Goal: Information Seeking & Learning: Check status

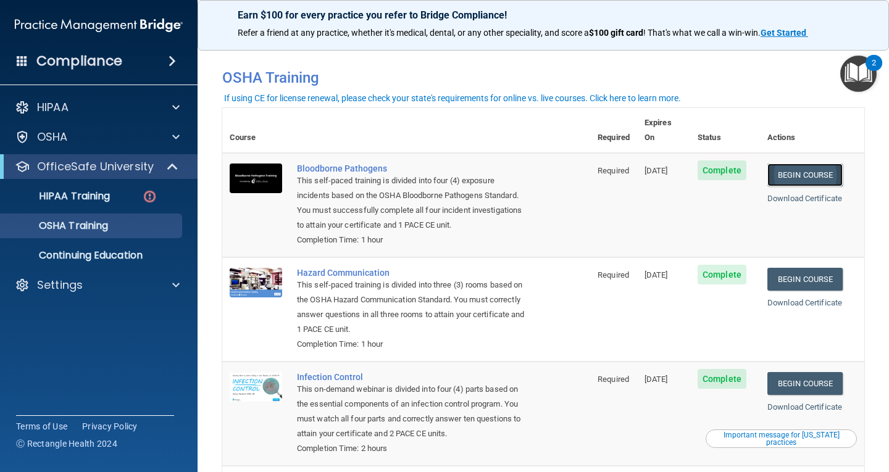
click at [813, 164] on link "Begin Course" at bounding box center [804, 175] width 75 height 23
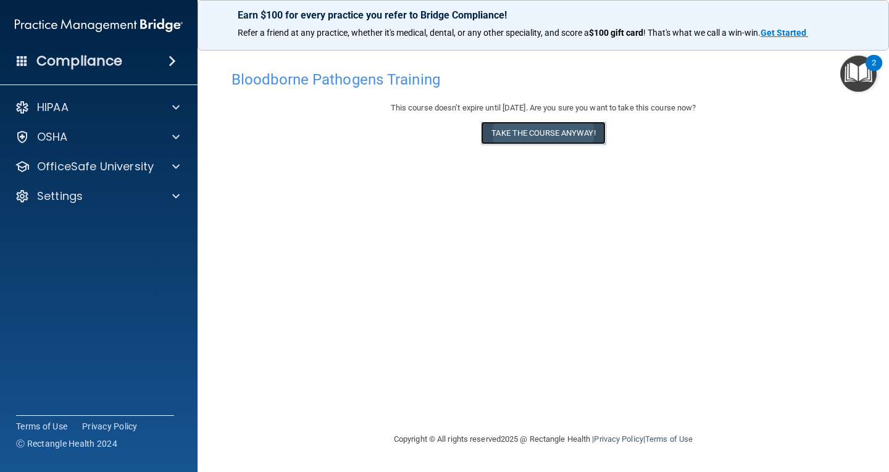
click at [524, 140] on button "Take the course anyway!" at bounding box center [543, 133] width 124 height 23
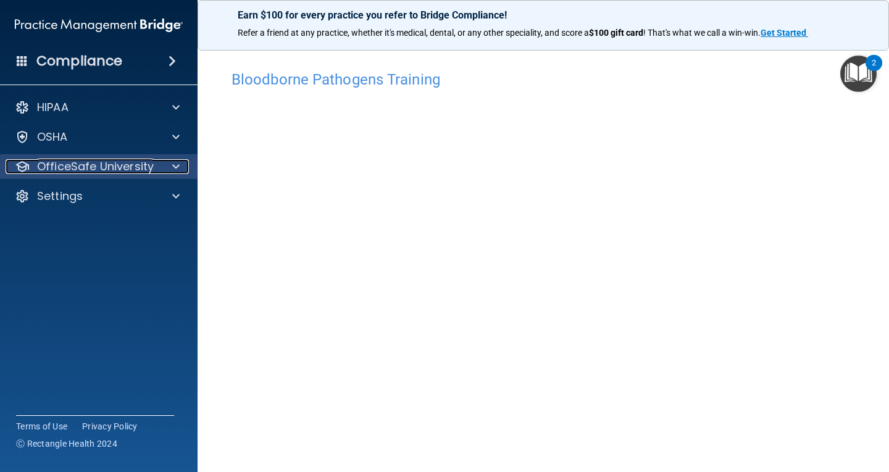
click at [76, 169] on p "OfficeSafe University" at bounding box center [95, 166] width 117 height 15
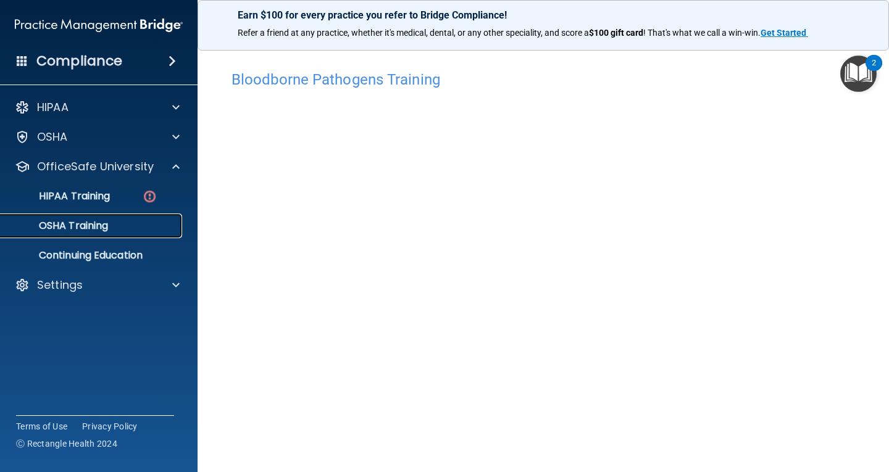
click at [84, 229] on p "OSHA Training" at bounding box center [58, 226] width 100 height 12
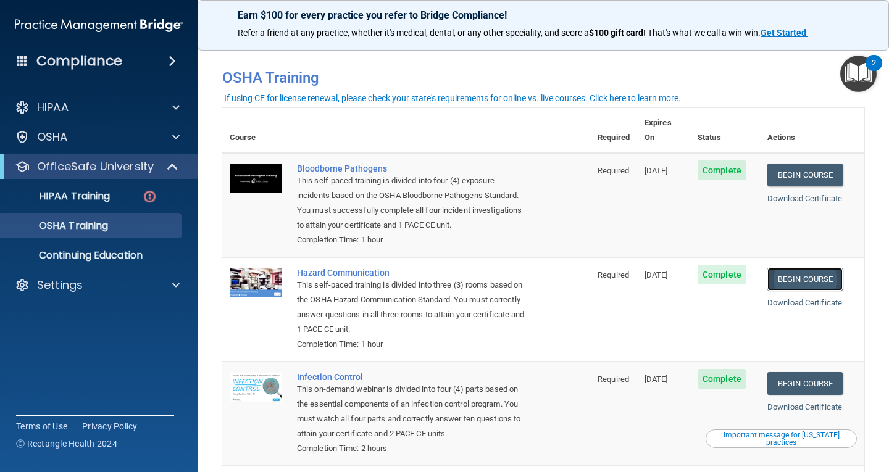
click at [806, 268] on link "Begin Course" at bounding box center [804, 279] width 75 height 23
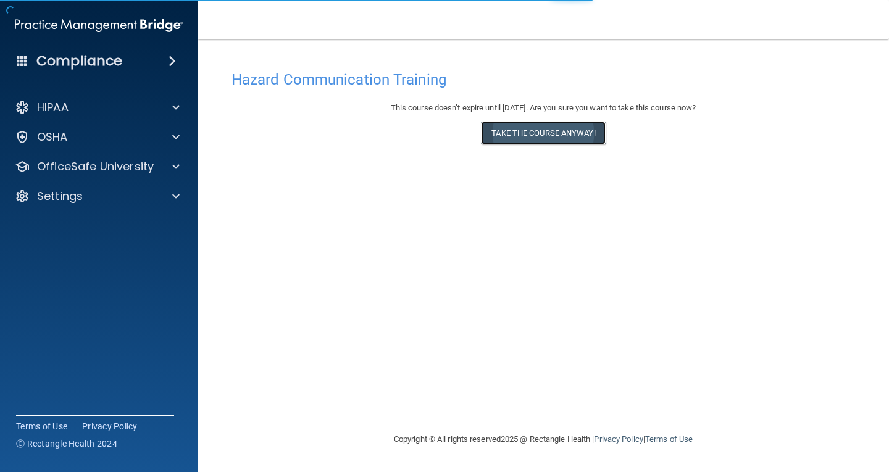
click at [540, 128] on button "Take the course anyway!" at bounding box center [543, 133] width 124 height 23
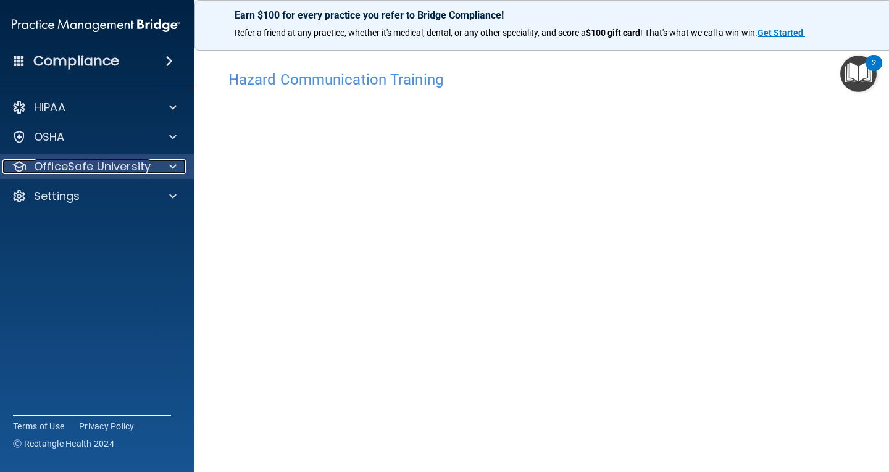
click at [170, 168] on span at bounding box center [172, 166] width 7 height 15
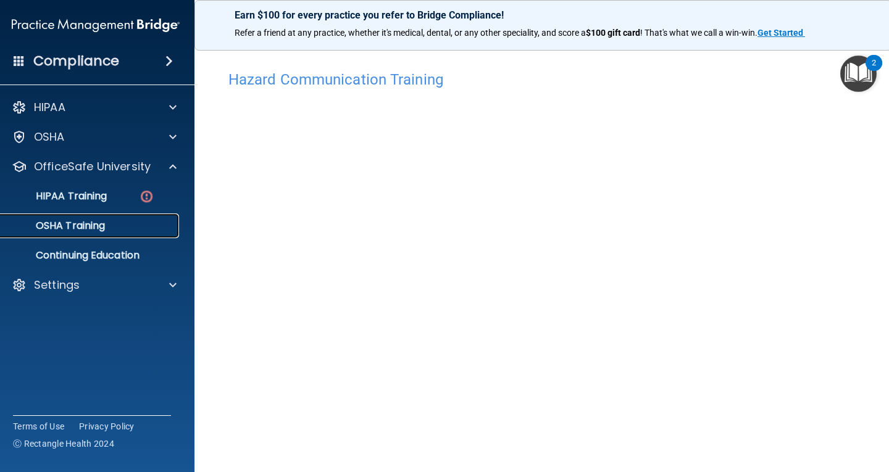
click at [99, 224] on p "OSHA Training" at bounding box center [55, 226] width 100 height 12
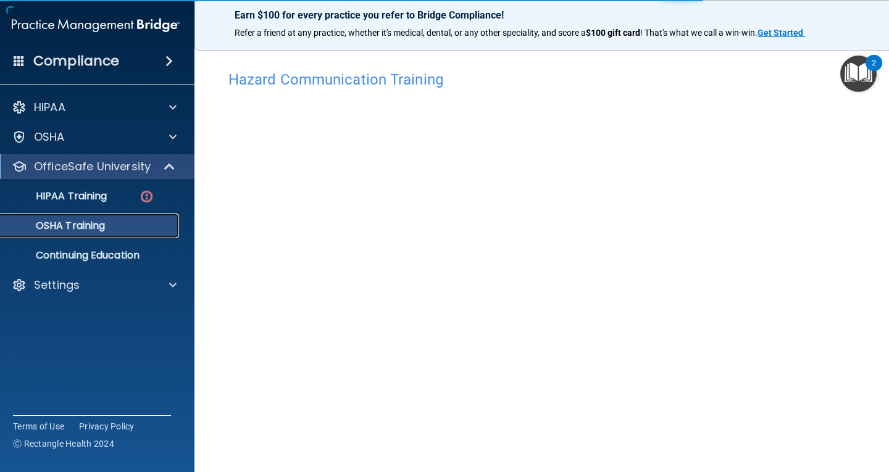
click at [98, 233] on link "OSHA Training" at bounding box center [82, 226] width 194 height 25
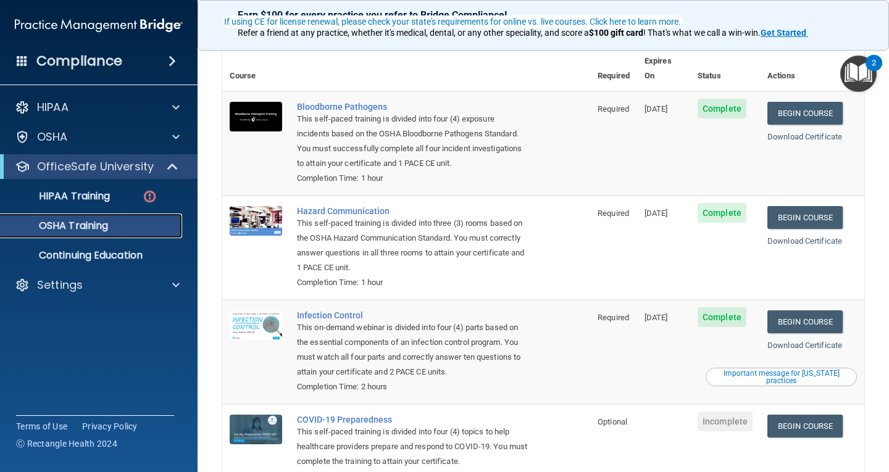
scroll to position [123, 0]
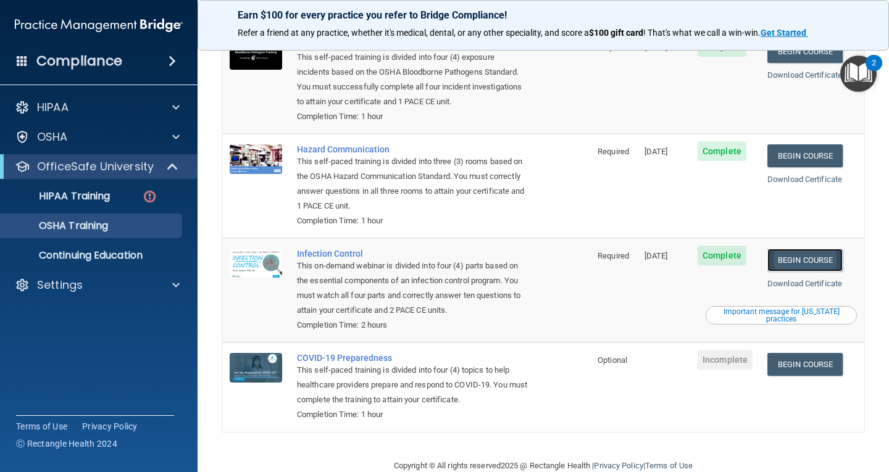
click at [798, 249] on link "Begin Course" at bounding box center [804, 260] width 75 height 23
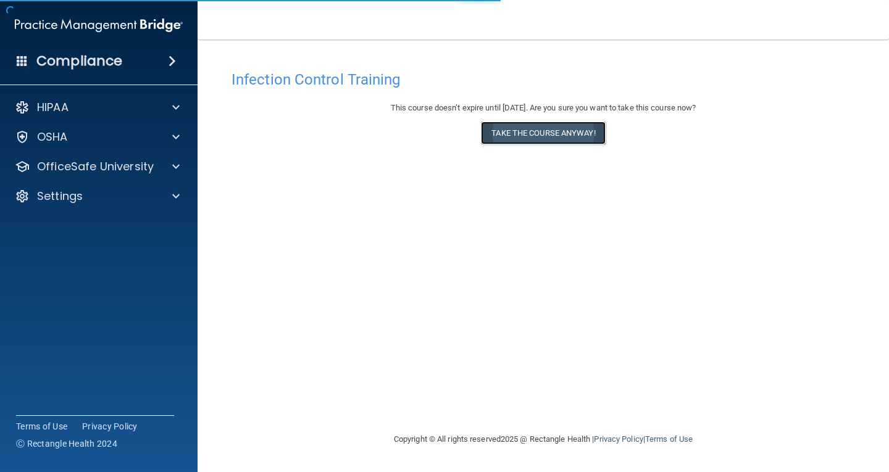
click at [532, 129] on button "Take the course anyway!" at bounding box center [543, 133] width 124 height 23
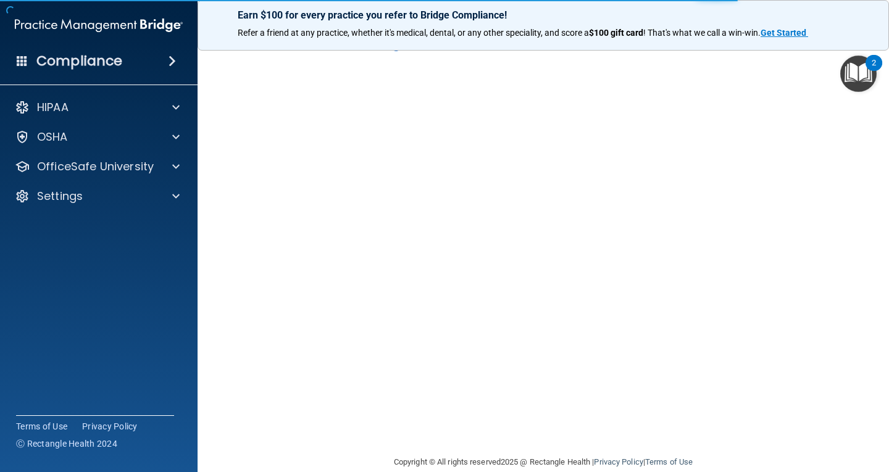
scroll to position [56, 0]
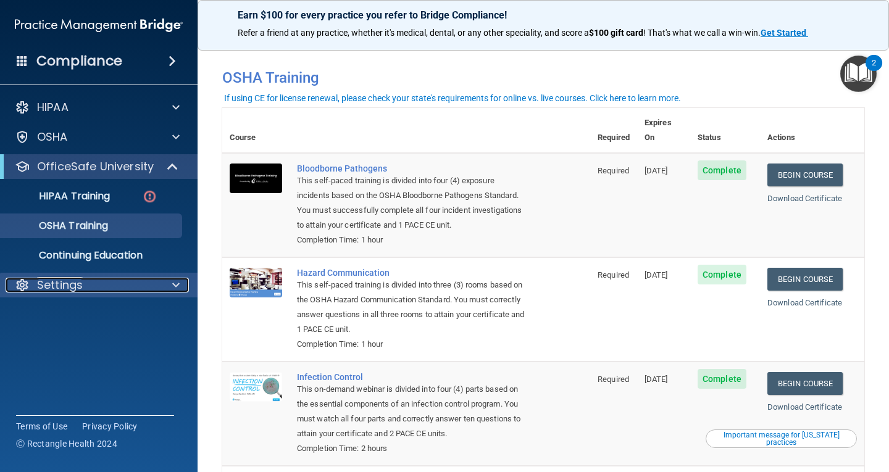
click at [152, 290] on div "Settings" at bounding box center [82, 285] width 153 height 15
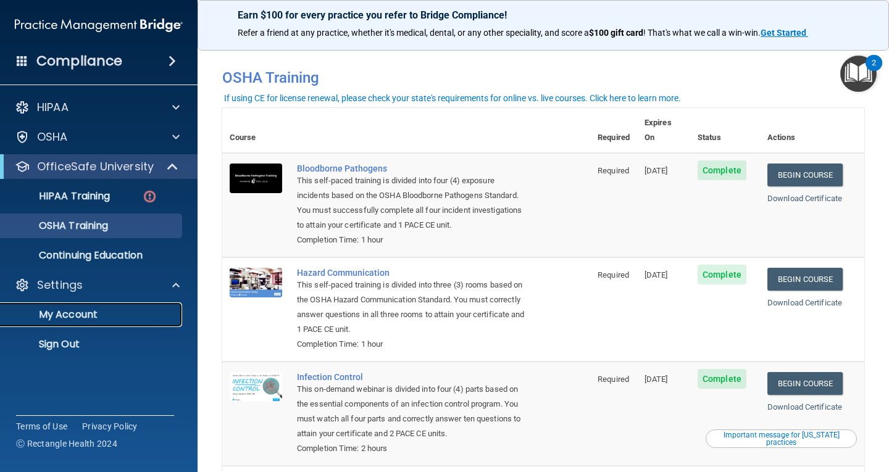
click at [111, 316] on p "My Account" at bounding box center [92, 315] width 169 height 12
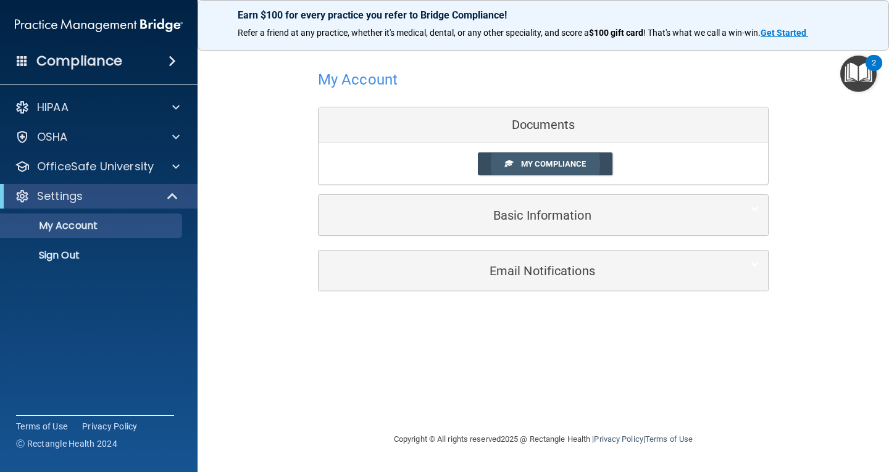
click at [527, 169] on span "My Compliance" at bounding box center [553, 163] width 65 height 9
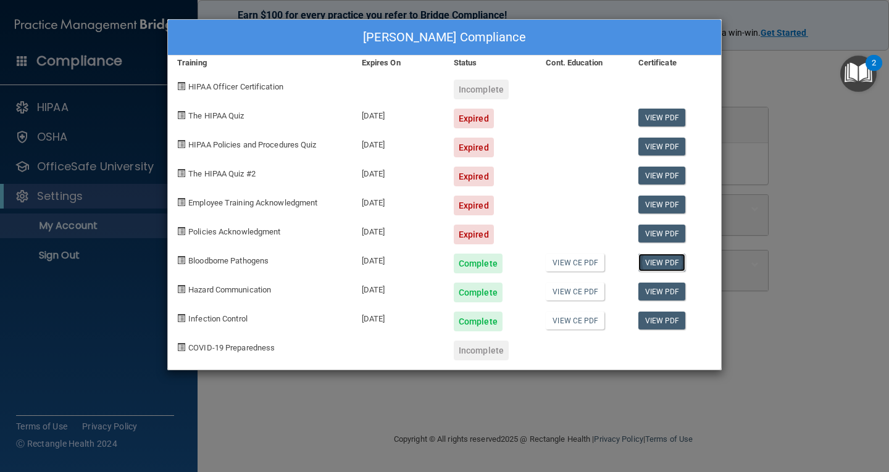
click at [642, 261] on link "View PDF" at bounding box center [662, 263] width 48 height 18
click at [652, 296] on link "View PDF" at bounding box center [662, 292] width 48 height 18
click at [651, 319] on link "View PDF" at bounding box center [662, 321] width 48 height 18
click at [136, 115] on div "Whitney Halweg's Compliance Training Expires On Status Cont. Education Certific…" at bounding box center [444, 236] width 889 height 472
